Goal: Transaction & Acquisition: Purchase product/service

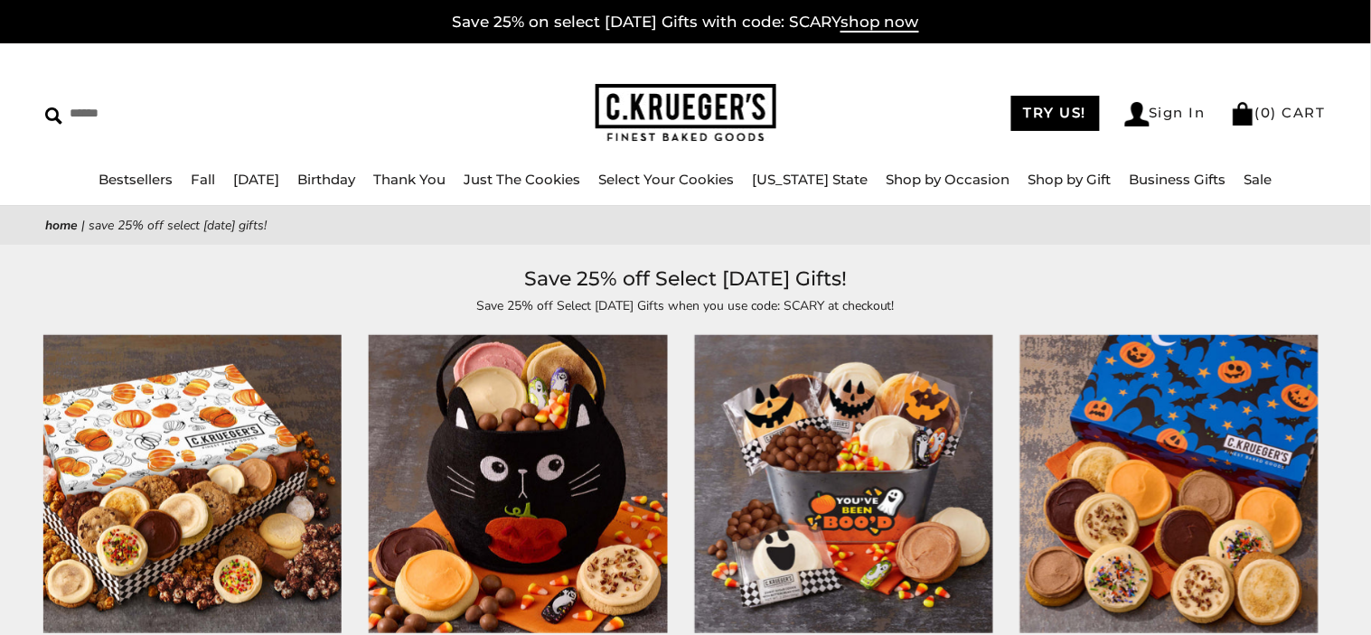
click at [681, 97] on img at bounding box center [685, 113] width 181 height 59
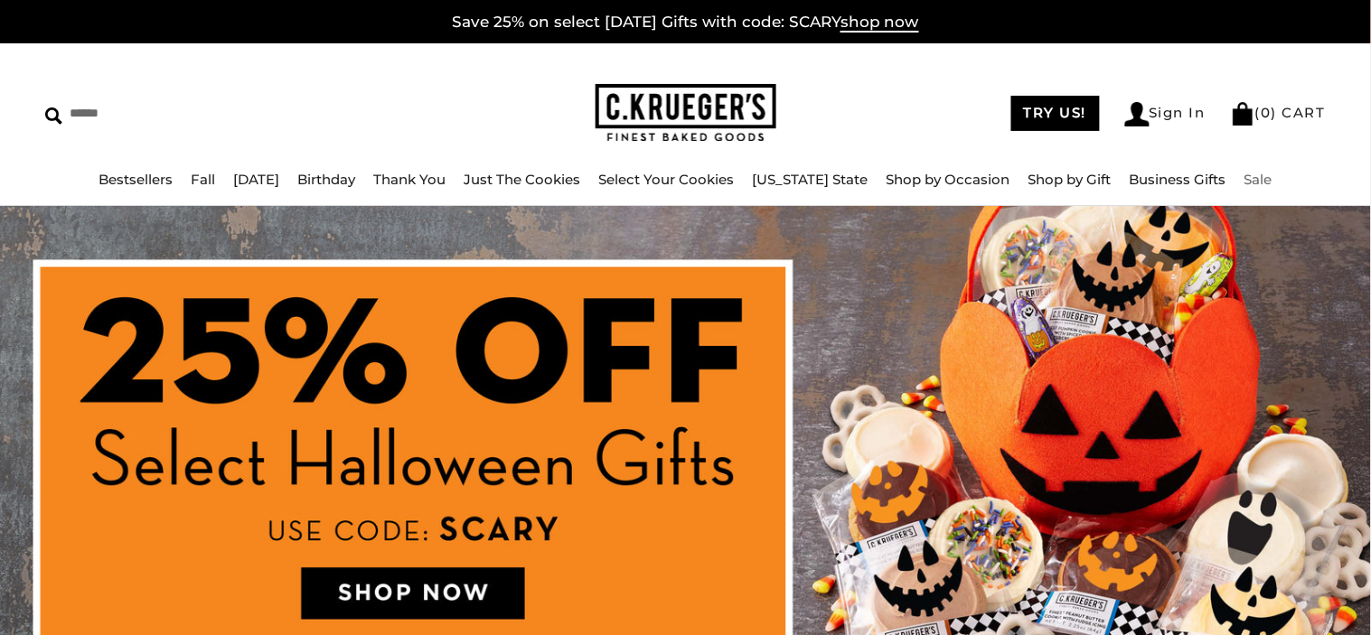
click at [1244, 182] on link "Sale" at bounding box center [1258, 179] width 28 height 17
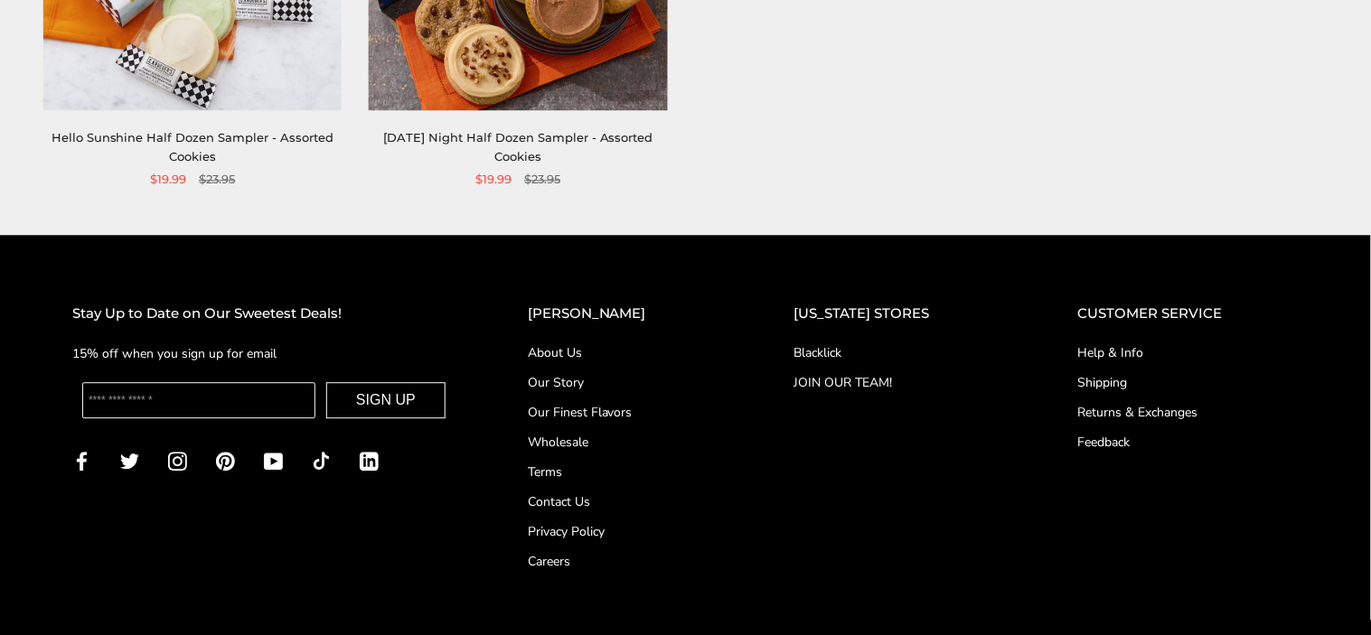
scroll to position [983, 0]
